Goal: Transaction & Acquisition: Purchase product/service

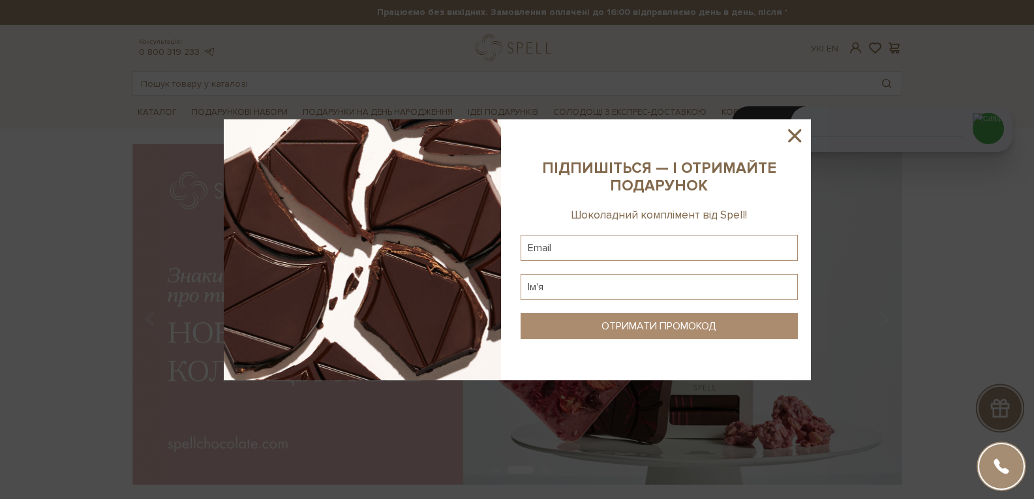
click at [801, 140] on icon at bounding box center [794, 136] width 22 height 22
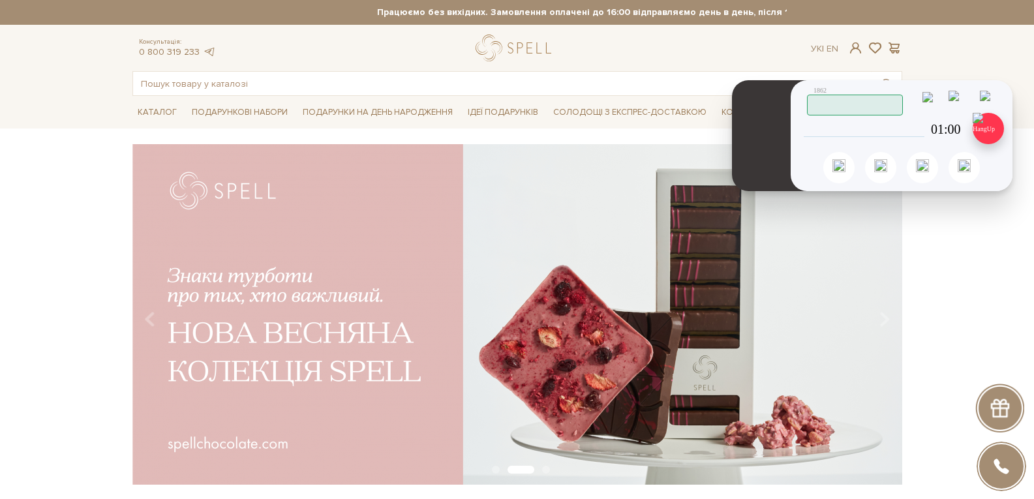
click at [989, 135] on img at bounding box center [987, 128] width 31 height 31
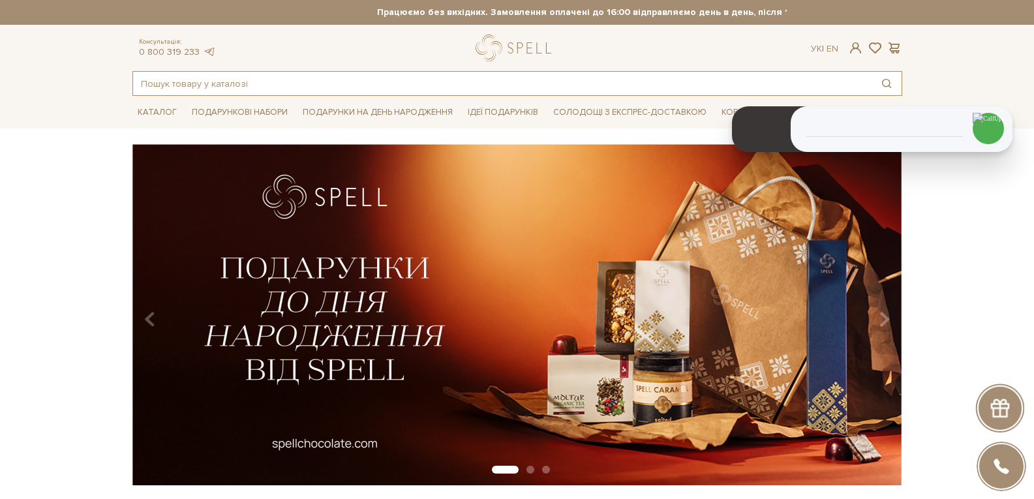
click at [224, 89] on input "text" at bounding box center [502, 83] width 738 height 23
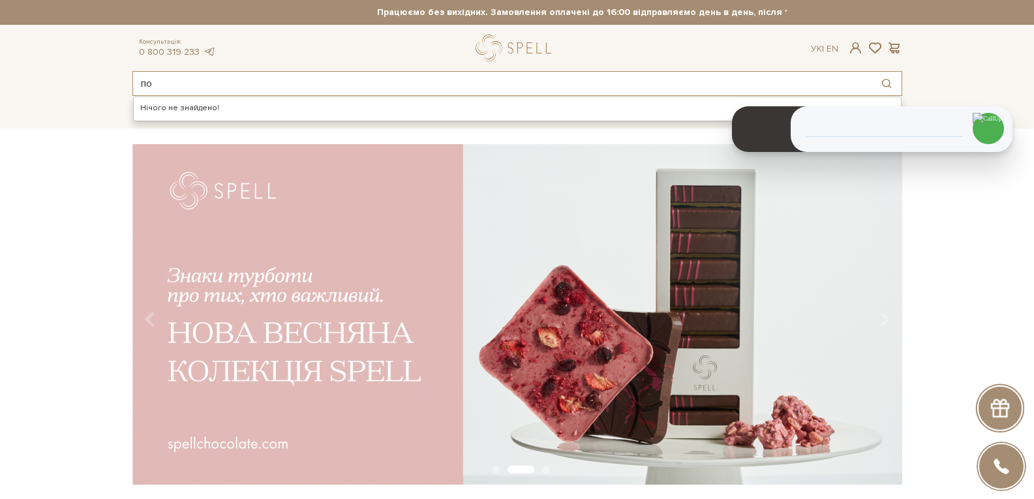
type input "п"
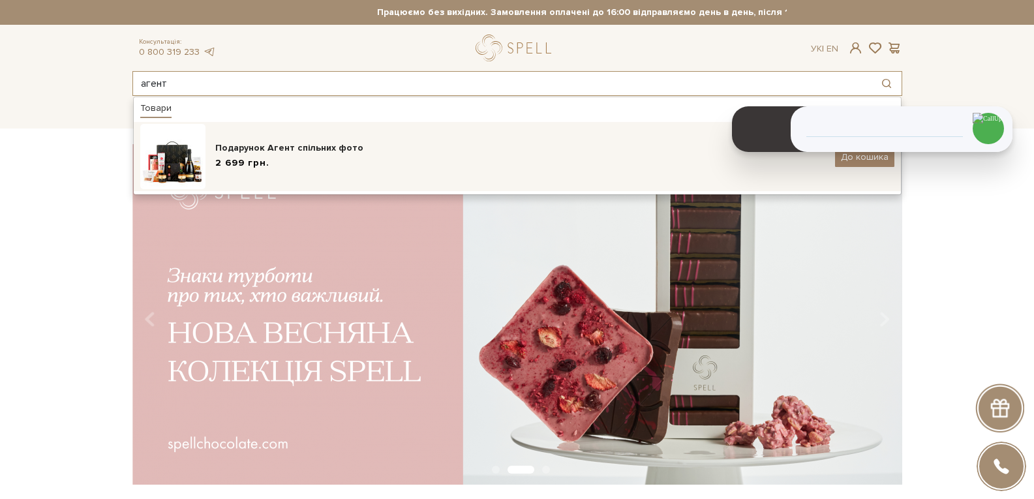
type input "агент"
click at [292, 155] on div "Подарунок Агент спільних фото 2 699 грн." at bounding box center [520, 157] width 610 height 31
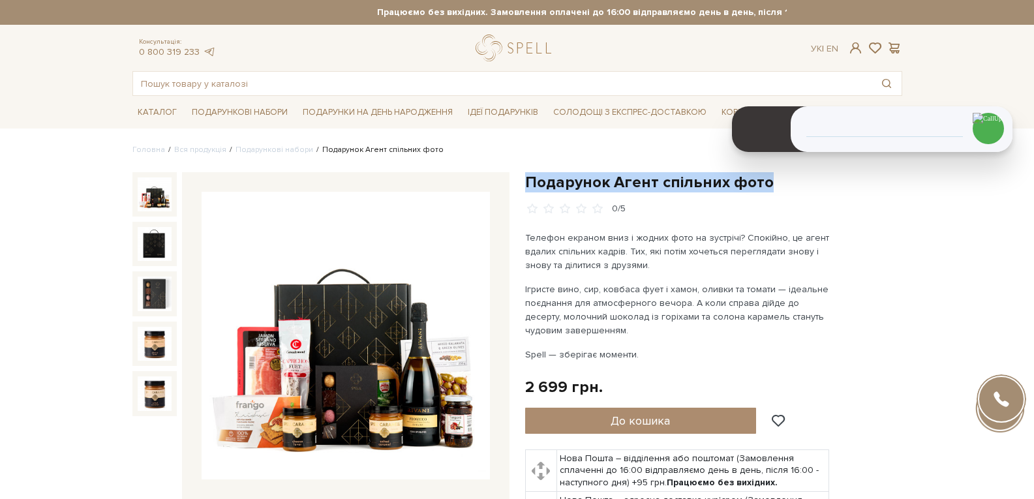
drag, startPoint x: 524, startPoint y: 181, endPoint x: 775, endPoint y: 183, distance: 251.7
click at [775, 183] on div "Подарунок Агент спільних фото" at bounding box center [713, 407] width 393 height 471
copy h1 "Подарунок Агент спільних фото"
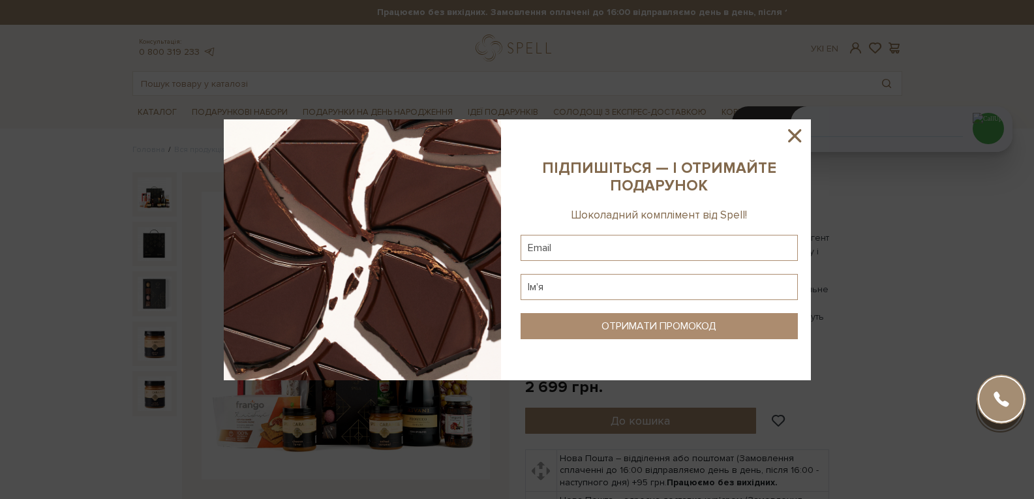
click at [798, 136] on icon at bounding box center [794, 136] width 22 height 22
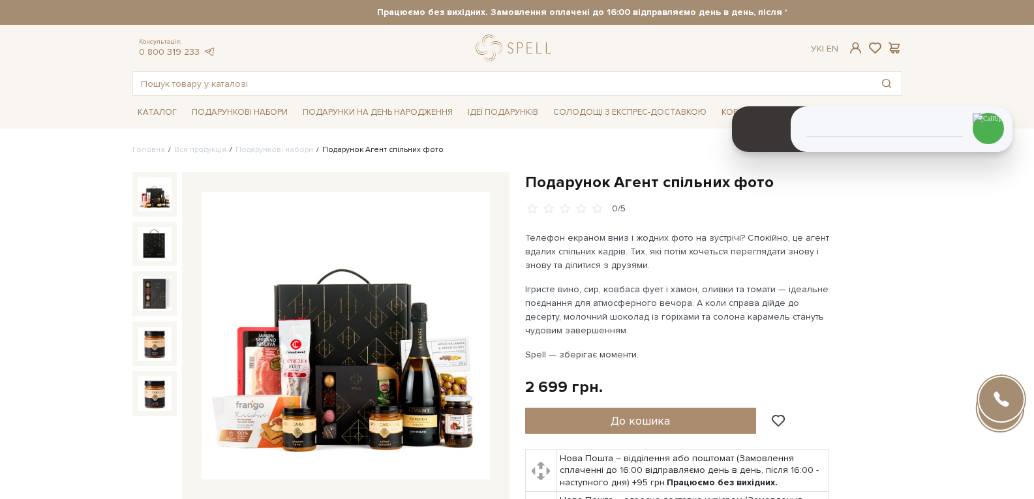
click at [480, 63] on div "Консультація: 0 800 319 233 Ук | En | #набір цукерок #печиво #подарунок" at bounding box center [517, 65] width 785 height 61
click at [490, 55] on link "logo" at bounding box center [516, 48] width 82 height 27
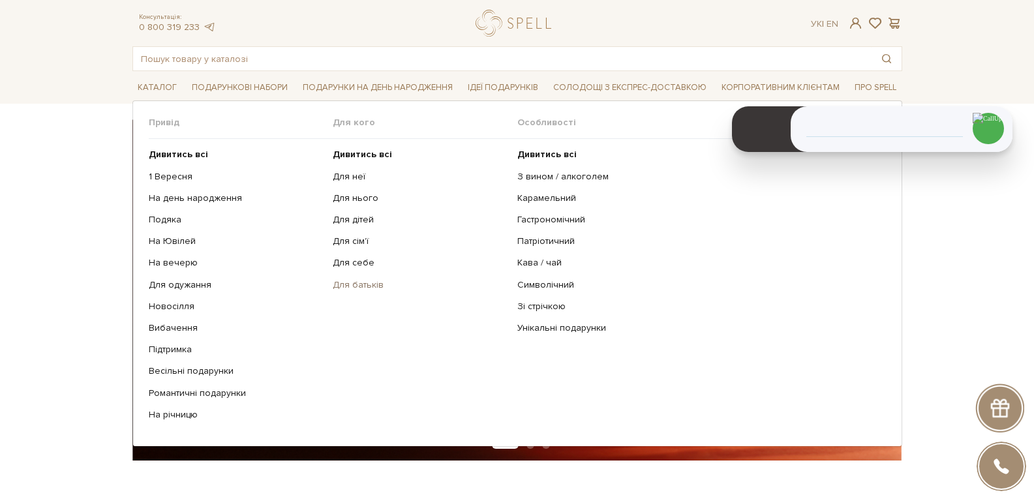
scroll to position [130, 0]
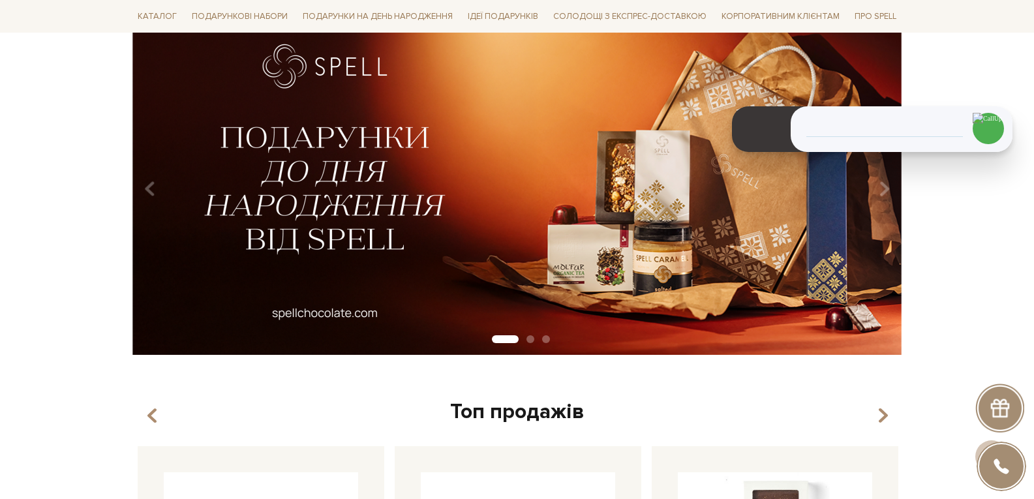
drag, startPoint x: 98, startPoint y: 192, endPoint x: 145, endPoint y: 207, distance: 49.3
click at [97, 192] on div "slide 2 of 3" at bounding box center [517, 180] width 1034 height 332
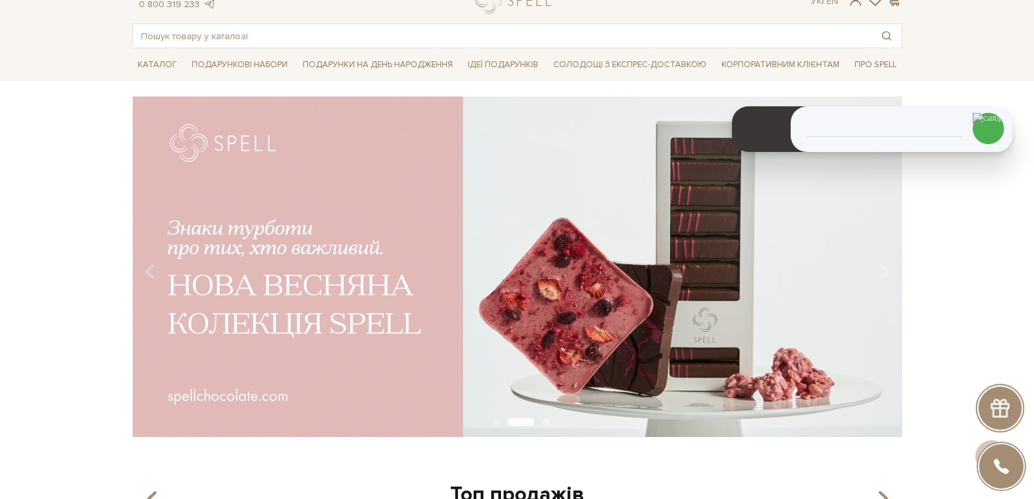
scroll to position [0, 0]
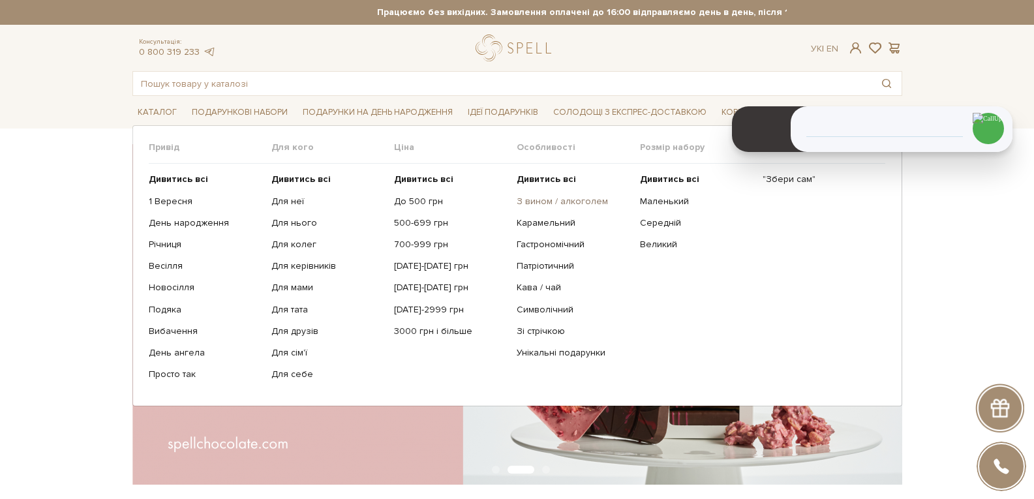
click at [551, 202] on link "З вином / алкоголем" at bounding box center [572, 202] width 113 height 12
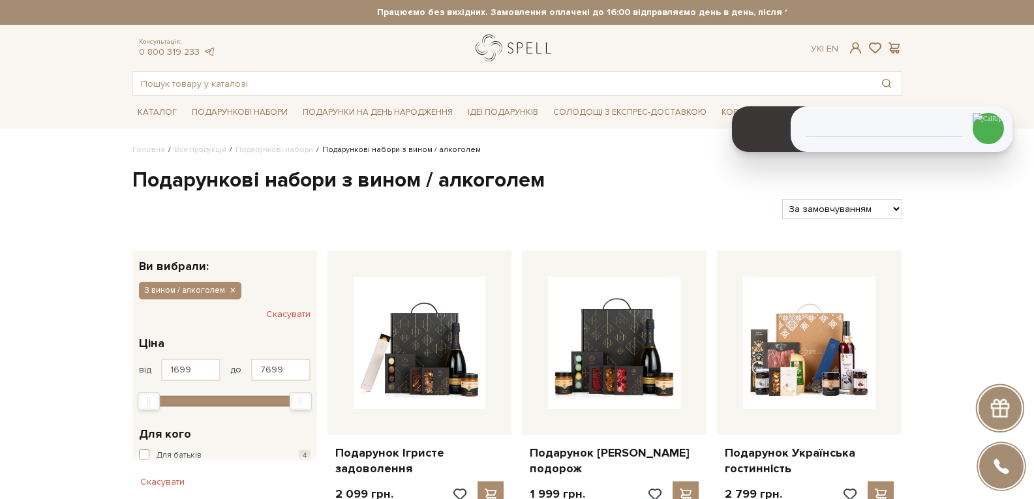
click at [506, 39] on link "logo" at bounding box center [516, 48] width 82 height 27
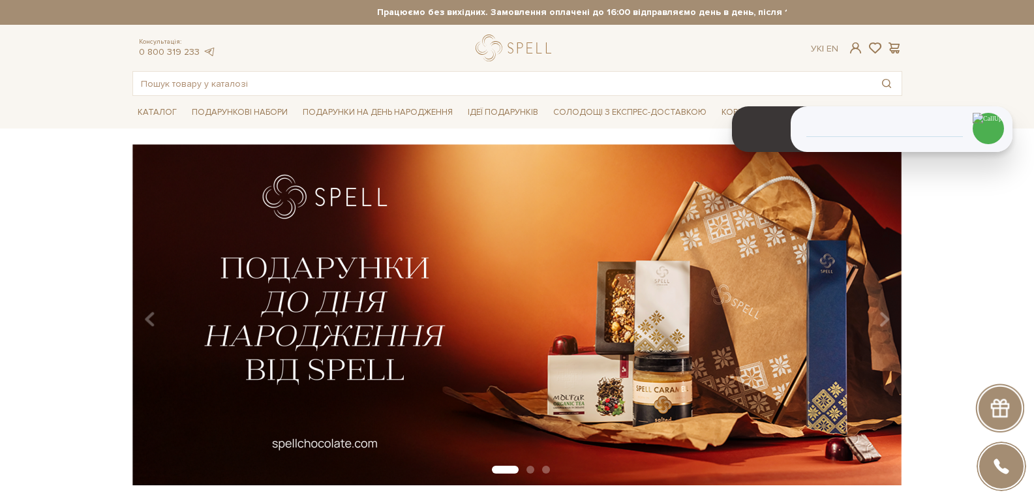
click at [535, 46] on div at bounding box center [516, 48] width 82 height 27
click at [213, 84] on input "text" at bounding box center [502, 83] width 738 height 23
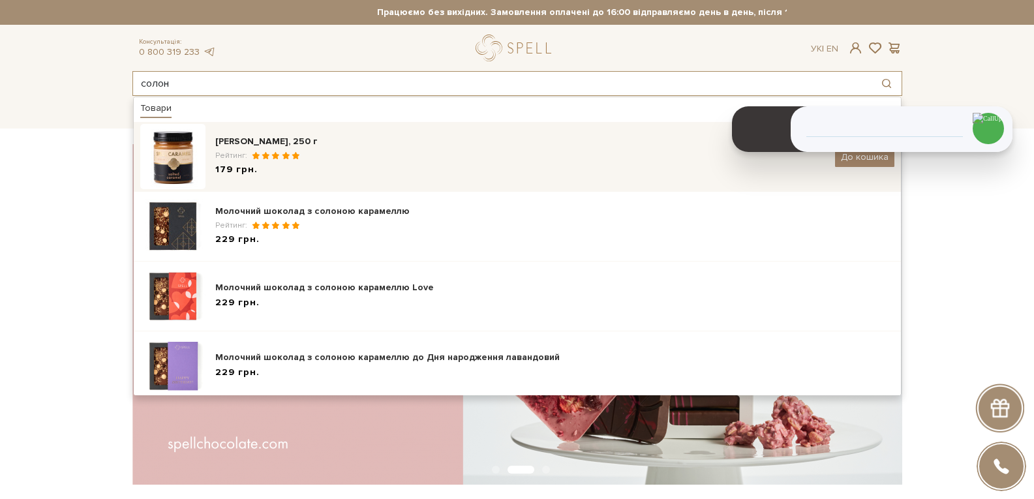
type input "солон"
click at [254, 168] on span "179 грн." at bounding box center [236, 169] width 42 height 11
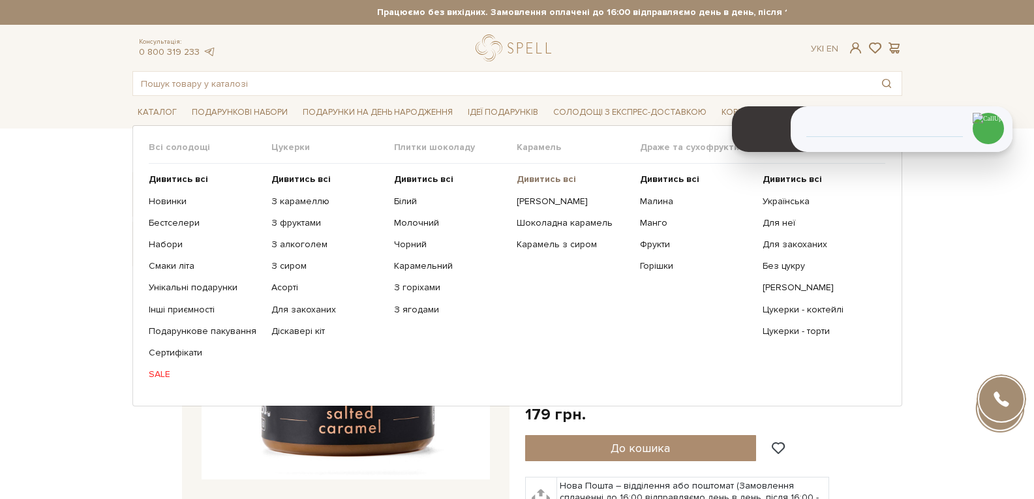
click at [559, 178] on b "Дивитись всі" at bounding box center [545, 178] width 59 height 11
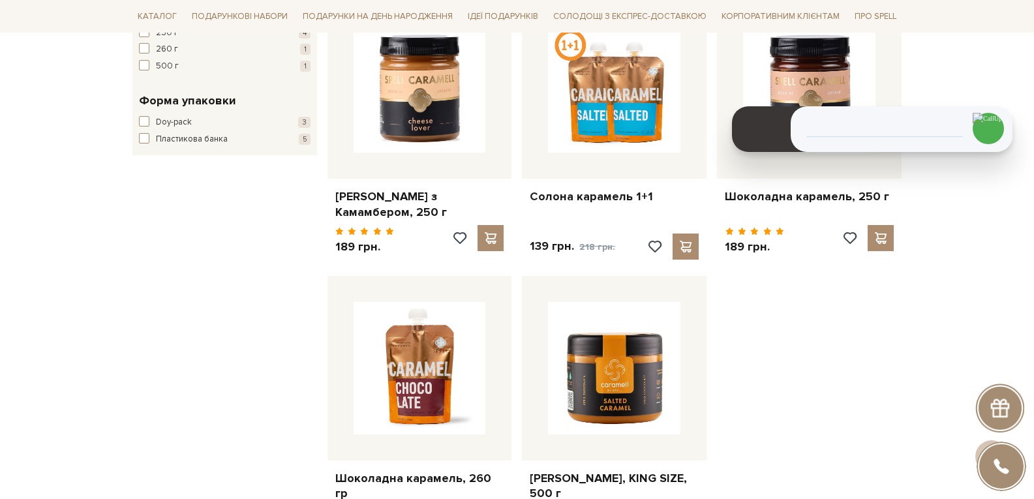
scroll to position [652, 0]
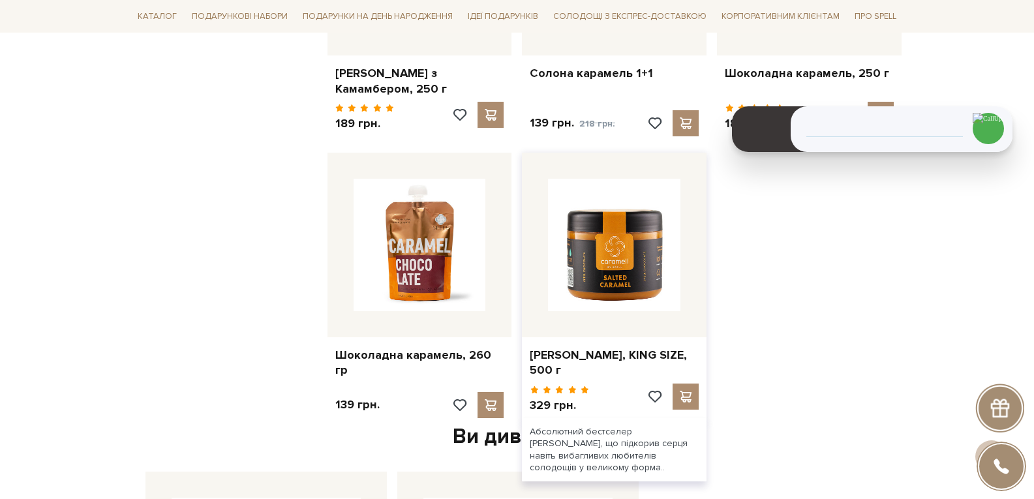
click at [584, 243] on img at bounding box center [614, 245] width 132 height 132
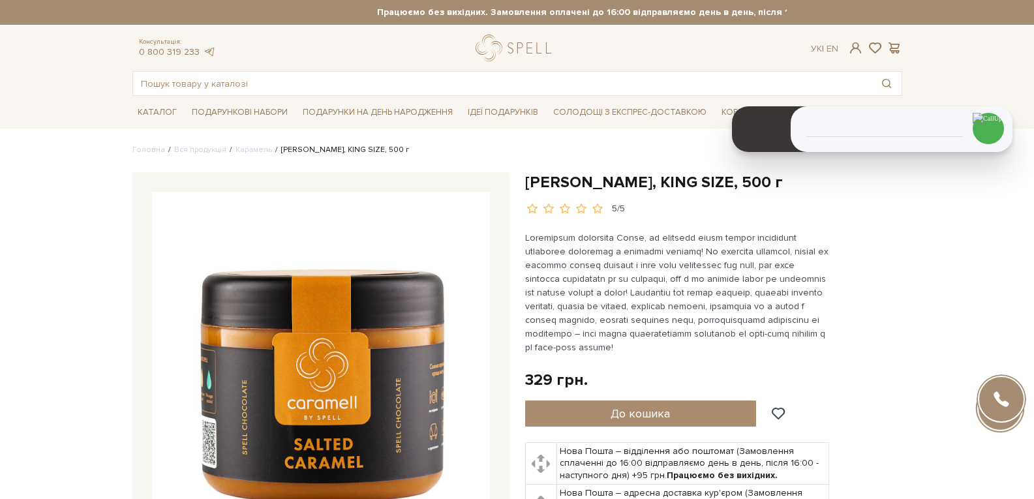
drag, startPoint x: 665, startPoint y: 181, endPoint x: 791, endPoint y: 182, distance: 126.5
click at [791, 182] on h1 "[PERSON_NAME], KING SIZE, 500 г" at bounding box center [713, 182] width 377 height 20
copy h1 "KING SIZE, 500 г"
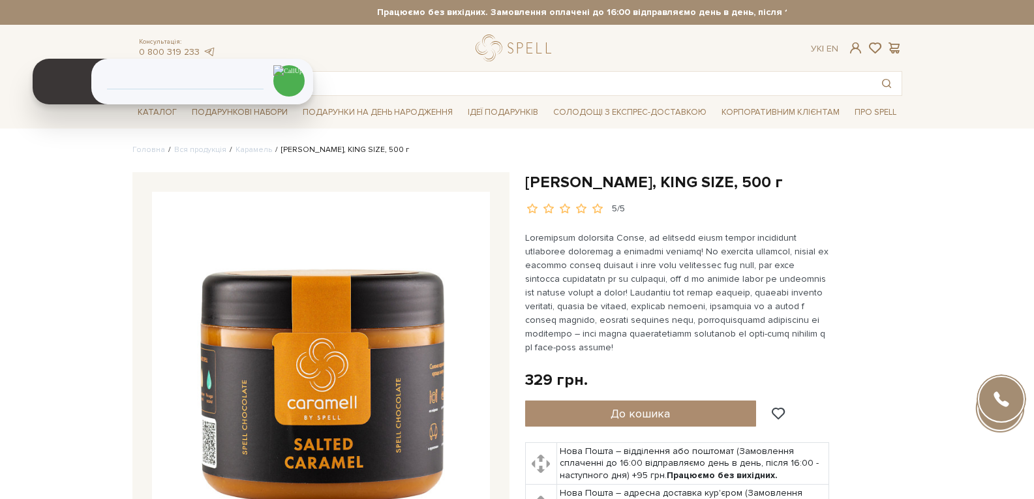
click at [528, 181] on h1 "[PERSON_NAME], KING SIZE, 500 г" at bounding box center [713, 182] width 377 height 20
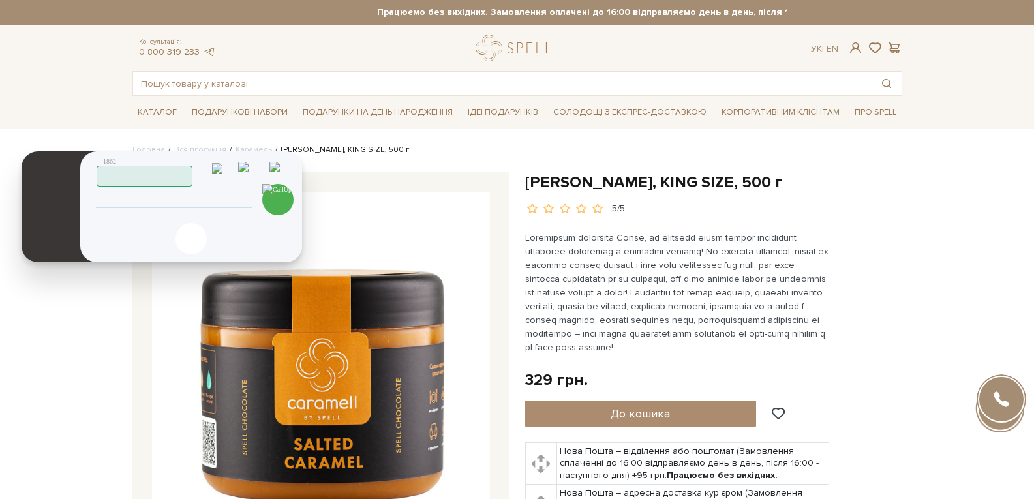
scroll to position [13, 0]
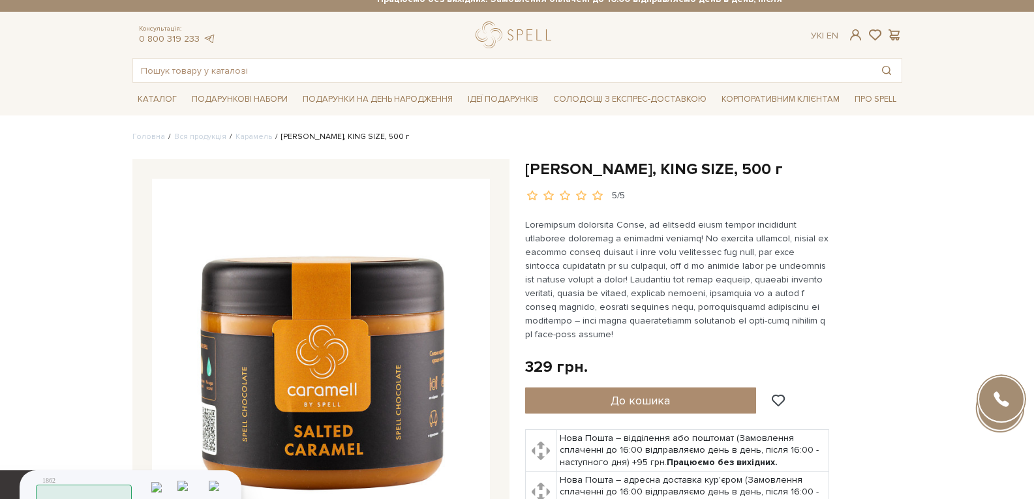
drag, startPoint x: 252, startPoint y: 50, endPoint x: 181, endPoint y: 488, distance: 444.1
click at [181, 488] on header "1862 Працюю" at bounding box center [131, 488] width 191 height 34
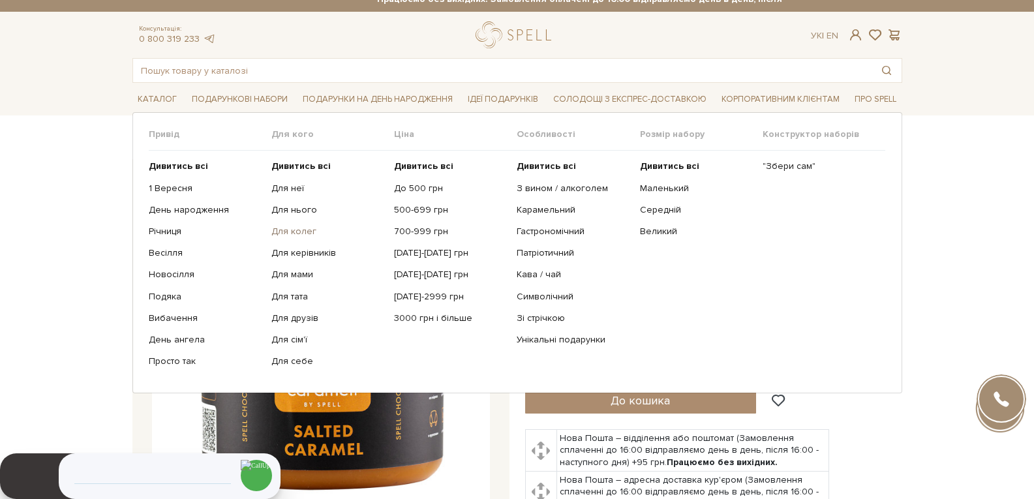
click at [306, 228] on link "Для колег" at bounding box center [327, 232] width 113 height 12
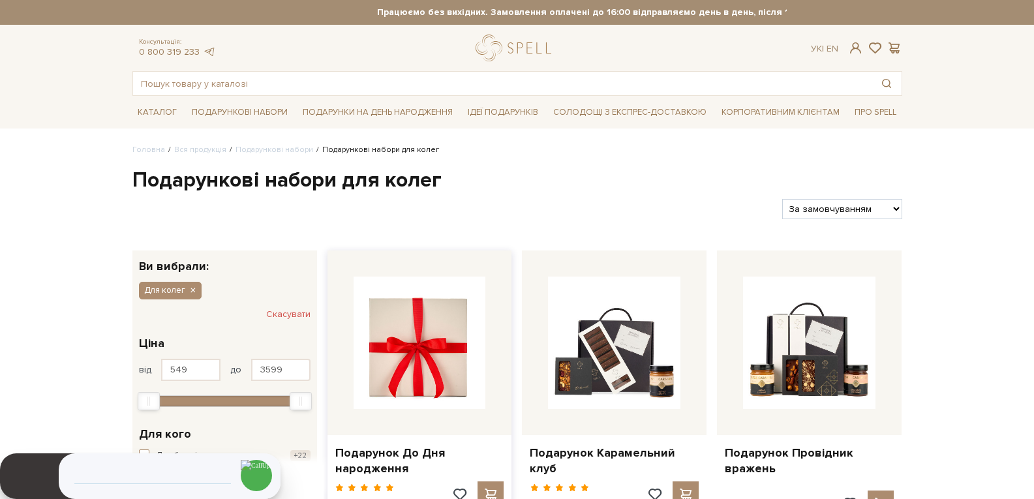
click at [444, 374] on img at bounding box center [419, 343] width 132 height 132
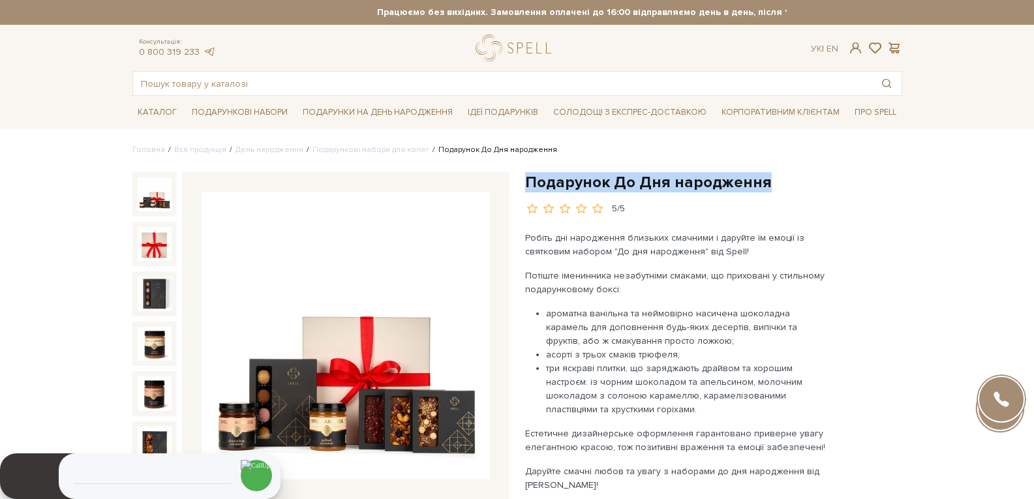
drag, startPoint x: 774, startPoint y: 178, endPoint x: 525, endPoint y: 185, distance: 249.2
click at [525, 185] on h1 "Подарунок До Дня народження" at bounding box center [713, 182] width 377 height 20
copy h1 "Подарунок До Дня народження"
